Goal: Navigation & Orientation: Understand site structure

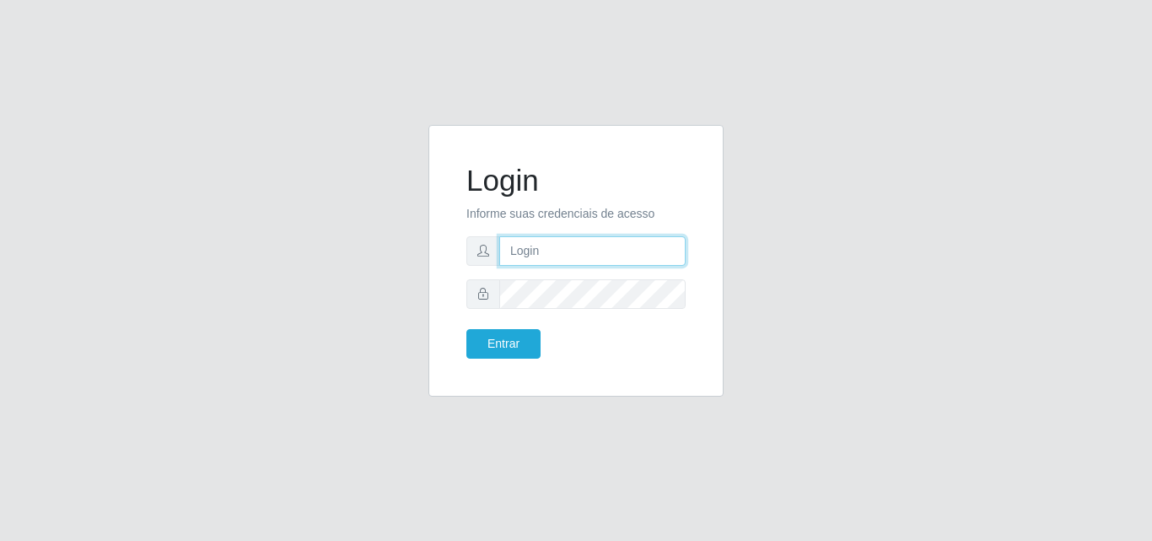
click at [546, 257] on input "text" at bounding box center [592, 251] width 186 height 30
paste input "[EMAIL_ADDRESS][DOMAIN_NAME]"
type input "[EMAIL_ADDRESS][DOMAIN_NAME]"
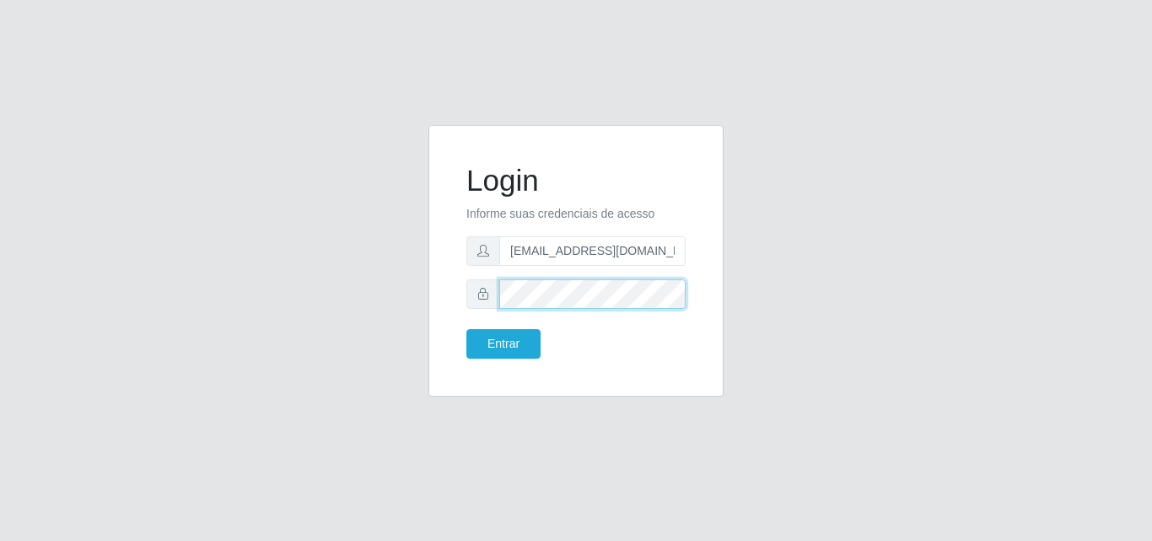
click at [466, 329] on button "Entrar" at bounding box center [503, 344] width 74 height 30
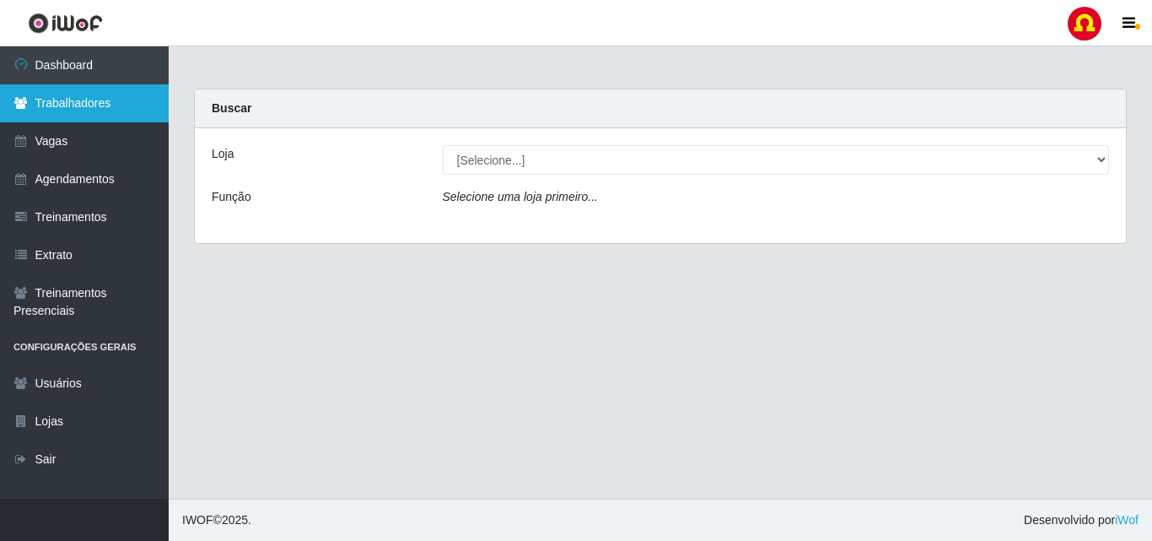
click at [53, 116] on link "Trabalhadores" at bounding box center [84, 103] width 169 height 38
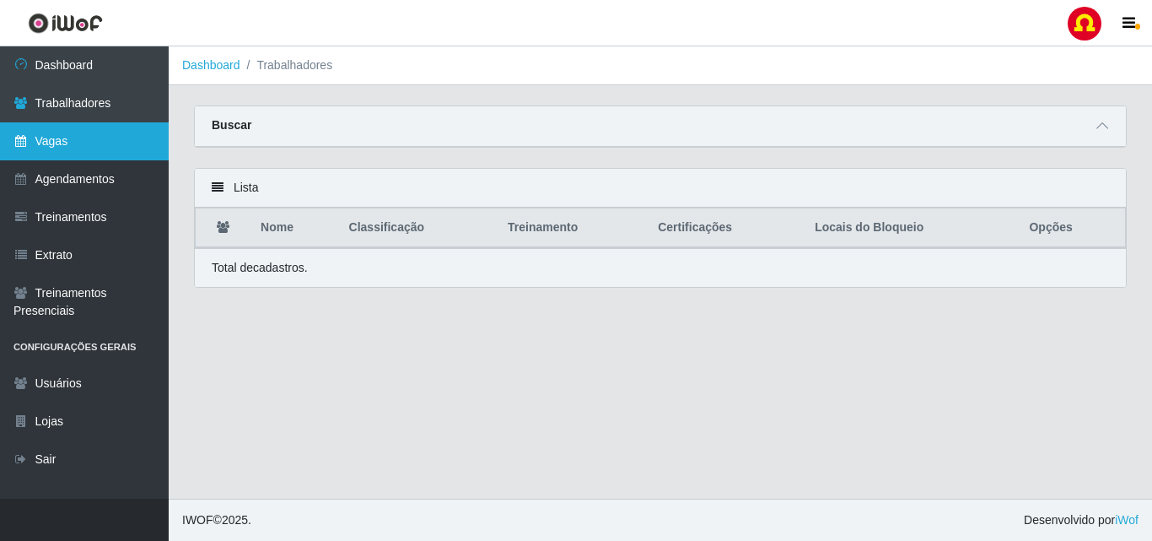
click at [77, 154] on link "Vagas" at bounding box center [84, 141] width 169 height 38
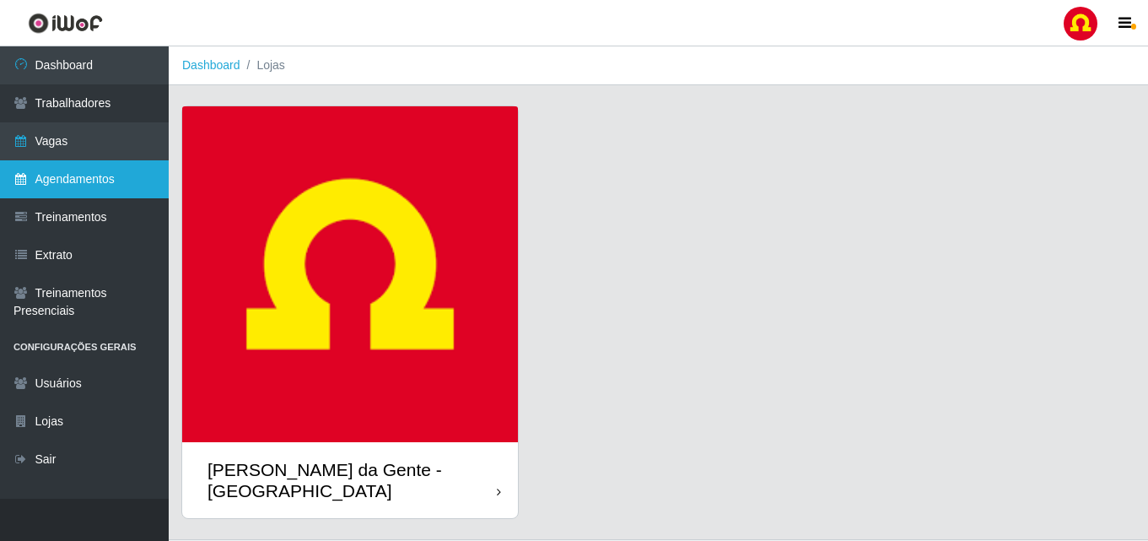
click at [78, 186] on link "Agendamentos" at bounding box center [84, 179] width 169 height 38
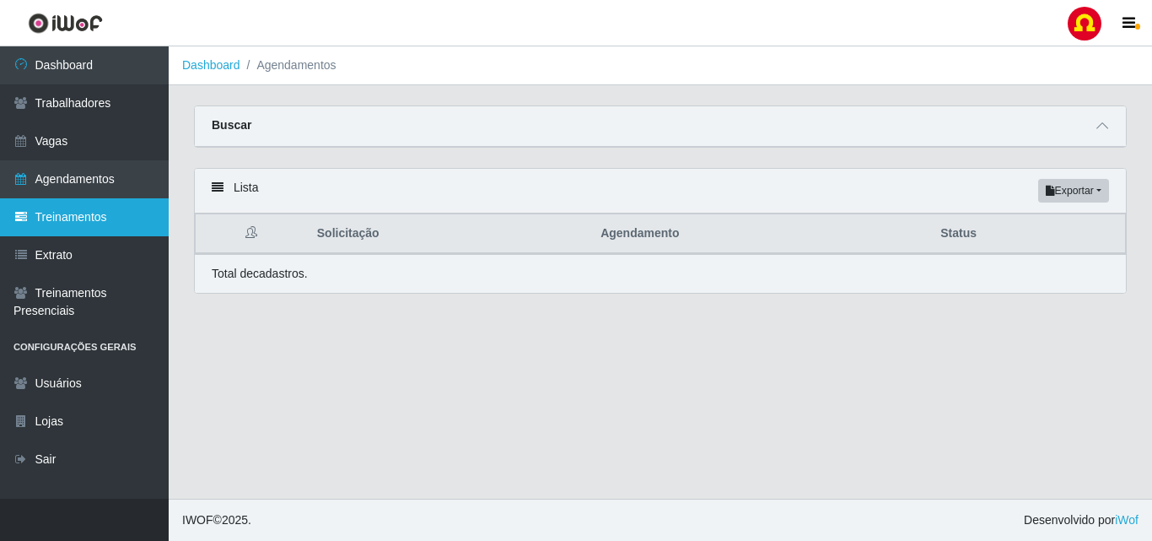
click at [81, 231] on link "Treinamentos" at bounding box center [84, 217] width 169 height 38
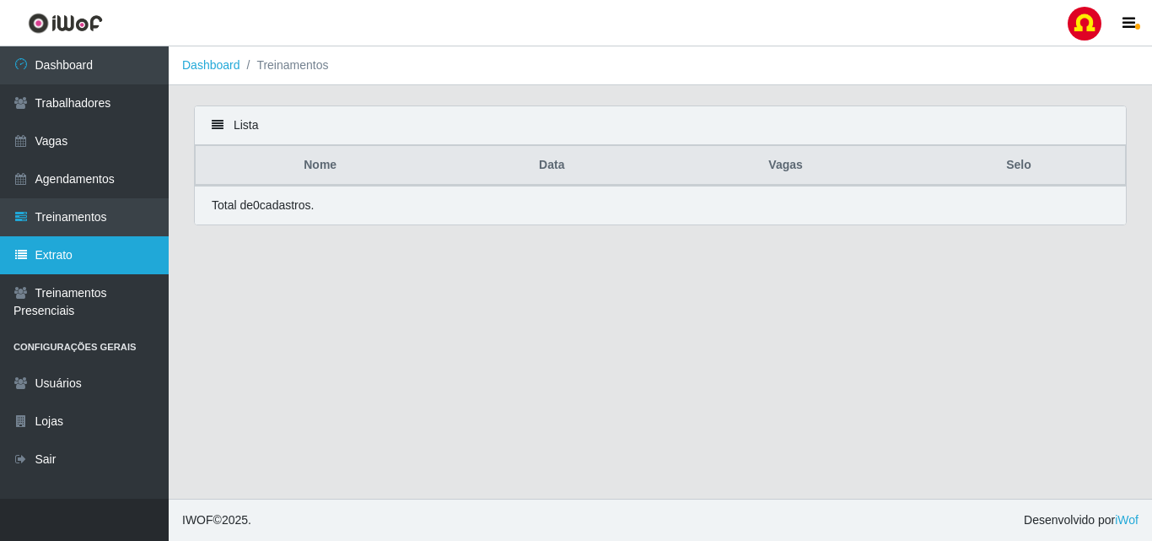
click at [87, 269] on link "Extrato" at bounding box center [84, 255] width 169 height 38
